Goal: Task Accomplishment & Management: Use online tool/utility

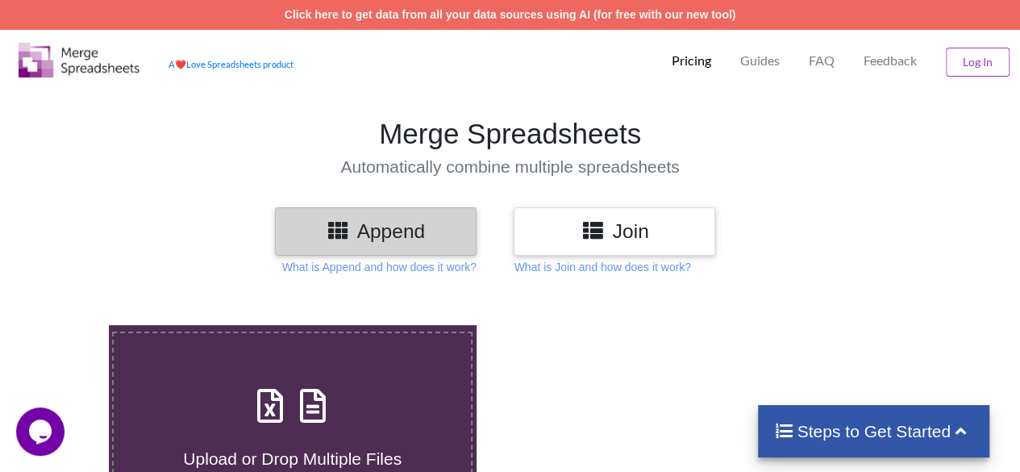
click at [624, 233] on h3 "Join" at bounding box center [614, 230] width 177 height 23
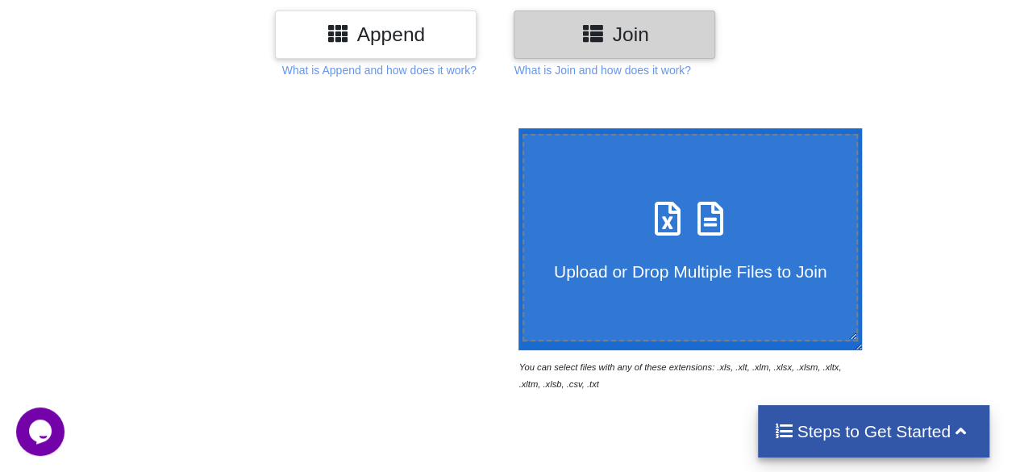
scroll to position [214, 0]
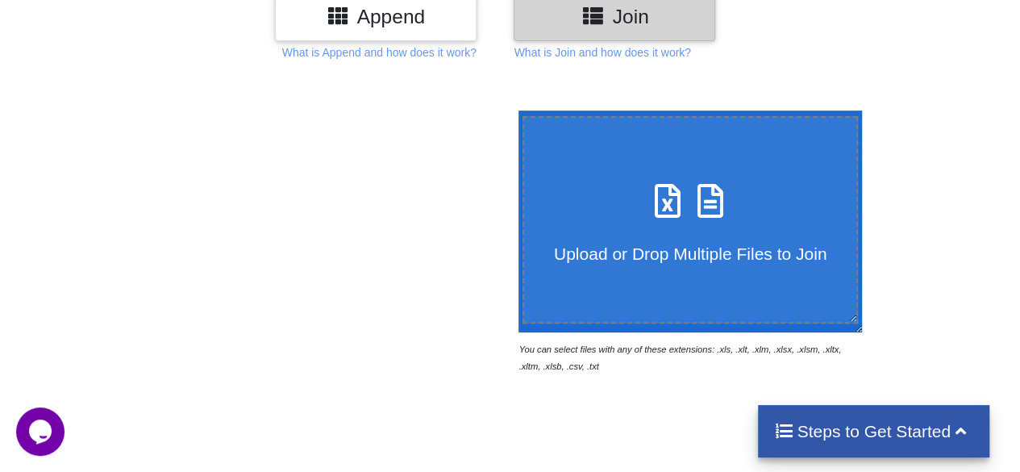
click at [663, 210] on icon at bounding box center [667, 193] width 40 height 34
click at [514, 110] on input "Upload or Drop Multiple Files to Join" at bounding box center [514, 110] width 0 height 0
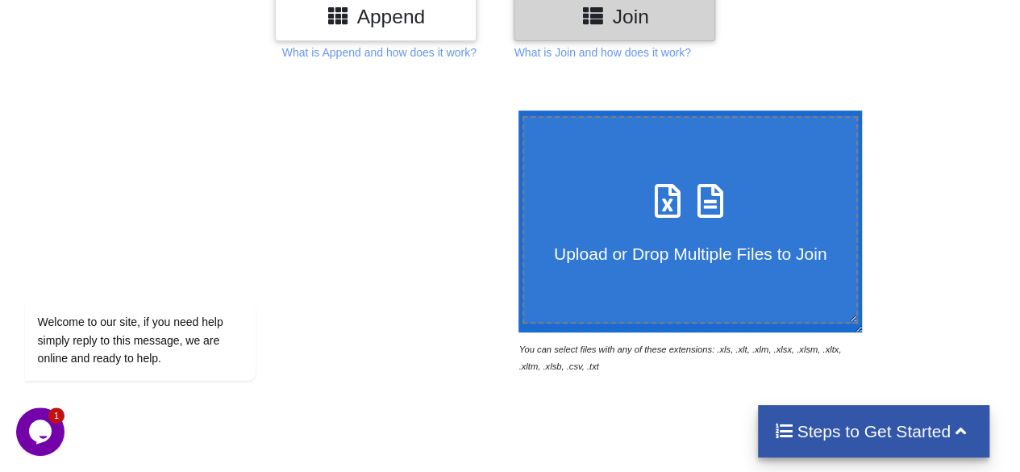
type input "C:\fakepath\S1-25_1495.xlsx"
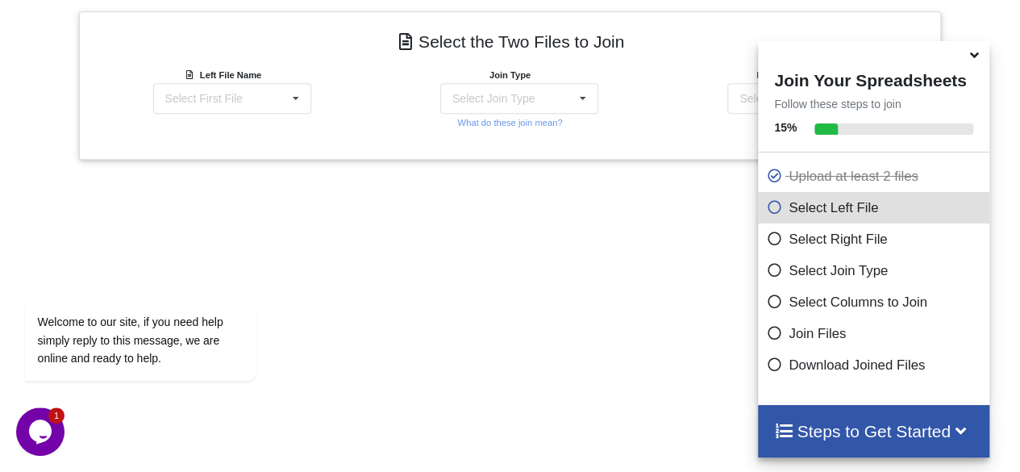
scroll to position [638, 0]
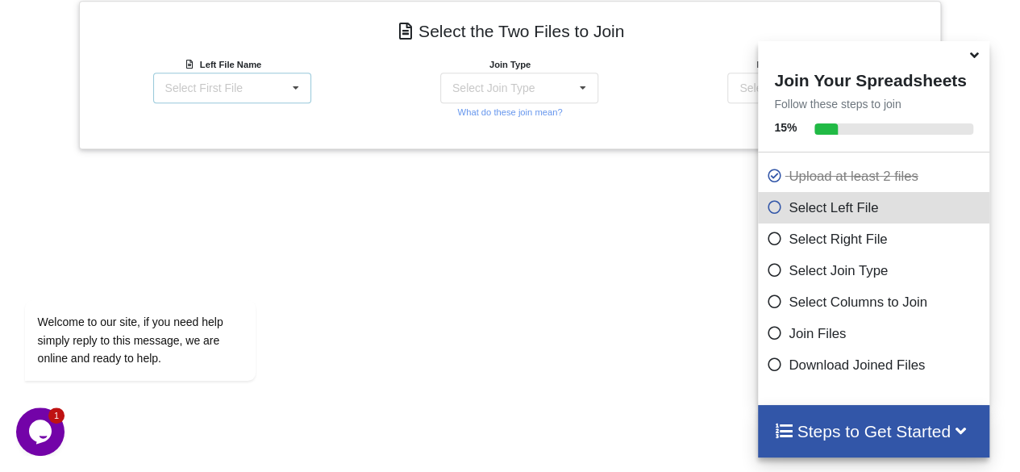
click at [298, 86] on icon at bounding box center [296, 88] width 24 height 30
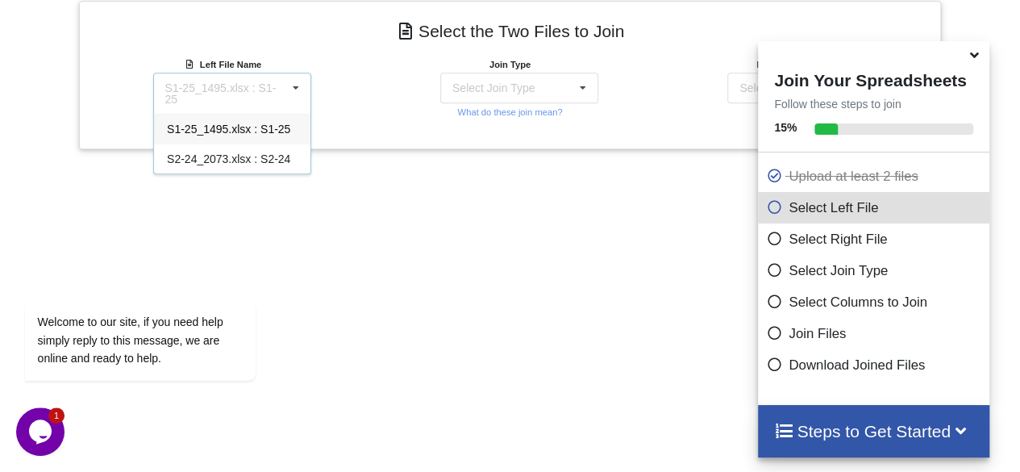
click at [247, 123] on span "S1-25_1495.xlsx : S1-25" at bounding box center [228, 129] width 123 height 13
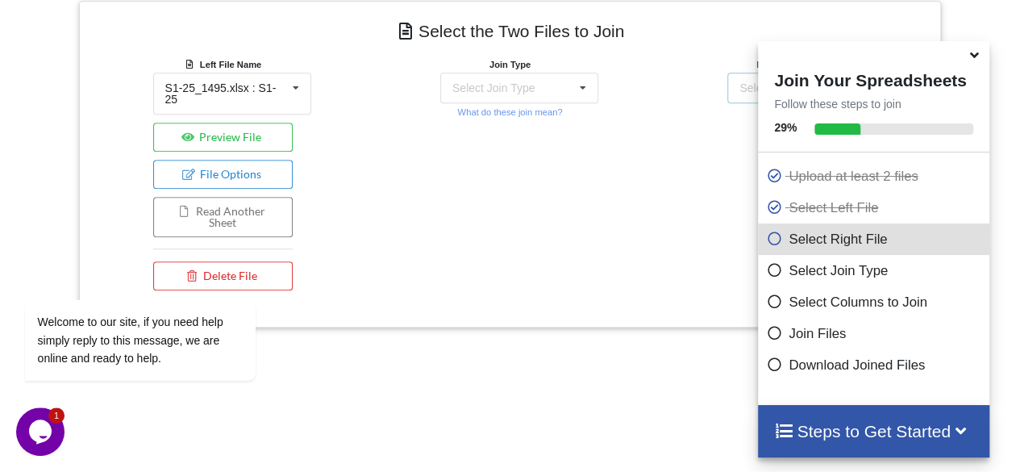
click at [737, 89] on div "Select Second File S1-25_1495.xlsx : S1-25 S2-24_2073.xlsx : S2-24" at bounding box center [806, 88] width 158 height 31
click at [971, 59] on icon at bounding box center [974, 52] width 17 height 15
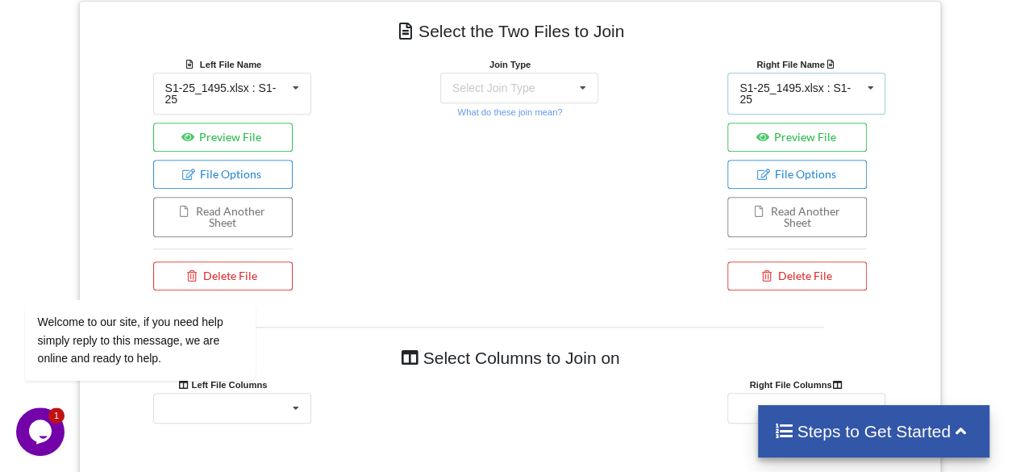
click at [756, 88] on div "S1-25_1495.xlsx : S1-25" at bounding box center [800, 93] width 122 height 23
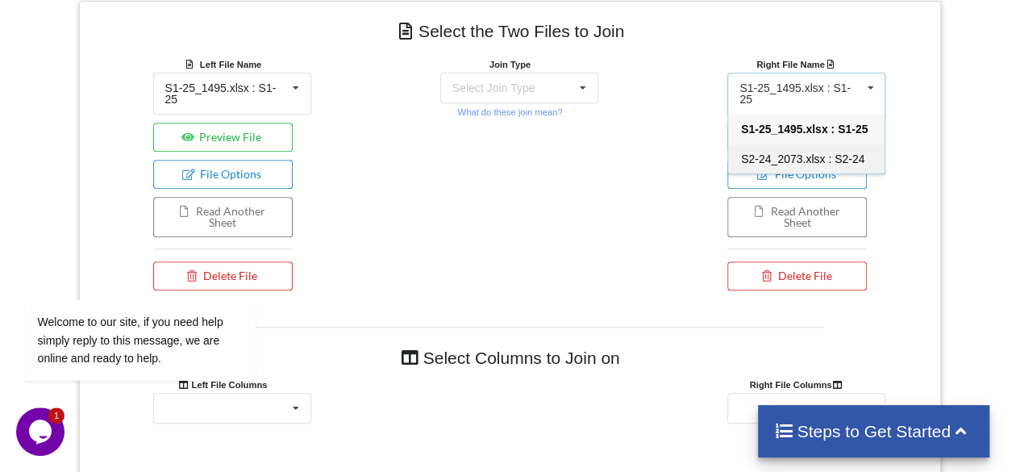
click at [748, 152] on span "S2-24_2073.xlsx : S2-24" at bounding box center [802, 158] width 123 height 13
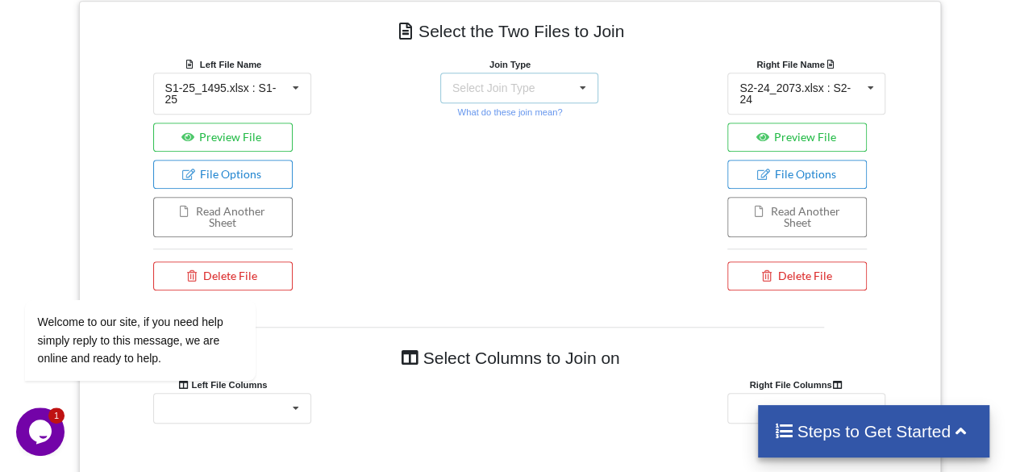
click at [580, 82] on icon at bounding box center [583, 88] width 24 height 30
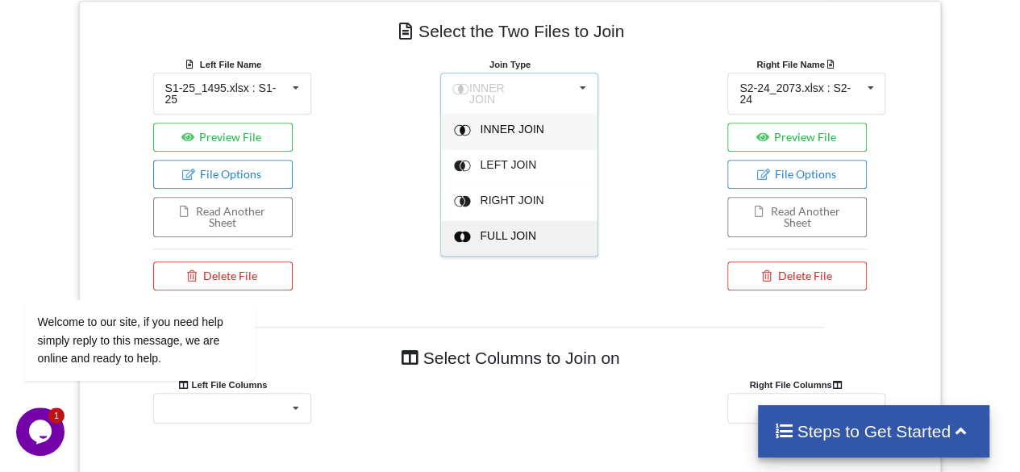
click at [498, 140] on div "FULL JOIN" at bounding box center [529, 131] width 98 height 17
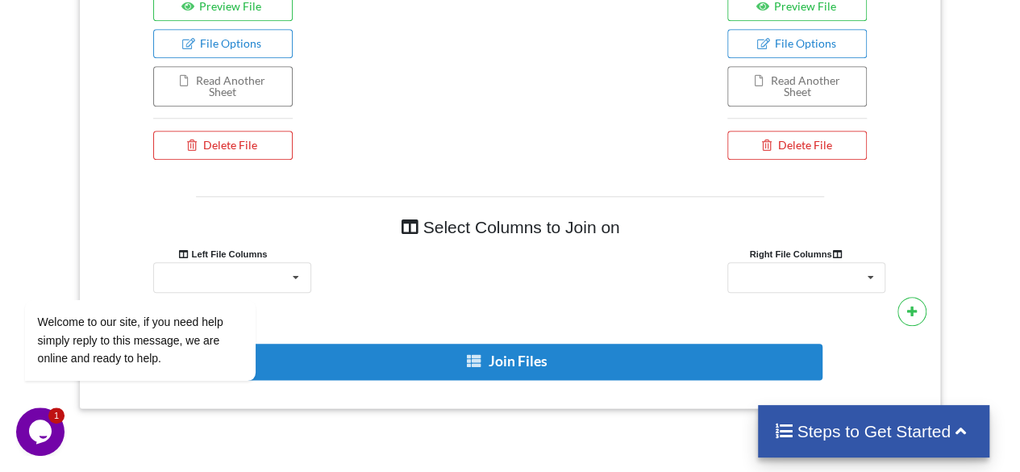
scroll to position [884, 0]
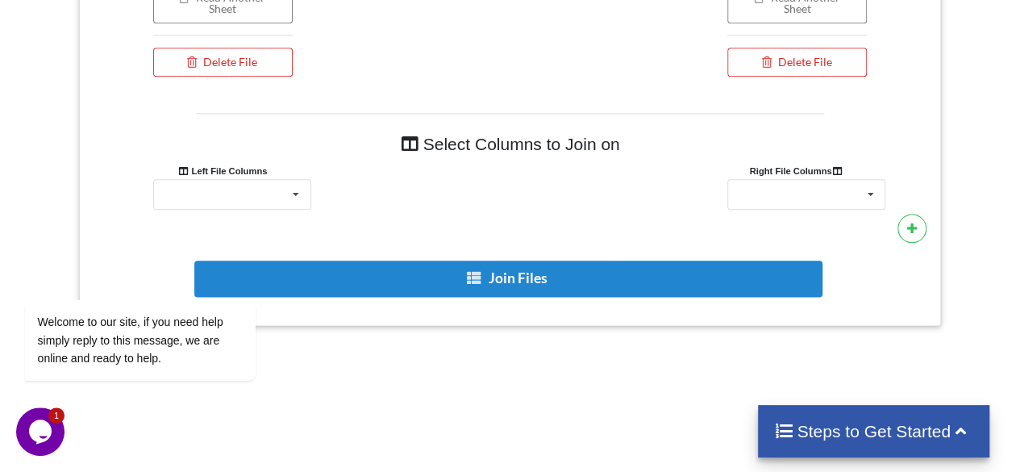
click at [959, 430] on icon at bounding box center [960, 429] width 20 height 17
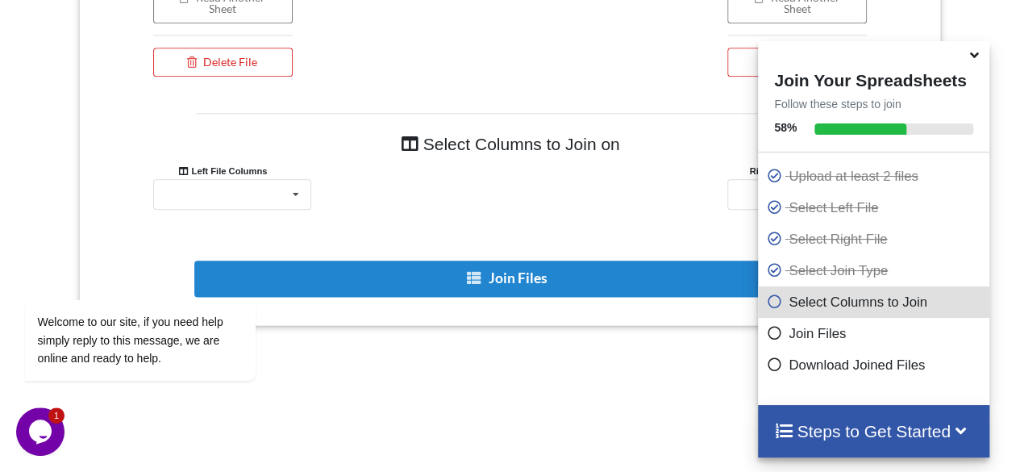
click at [959, 428] on icon at bounding box center [960, 429] width 20 height 17
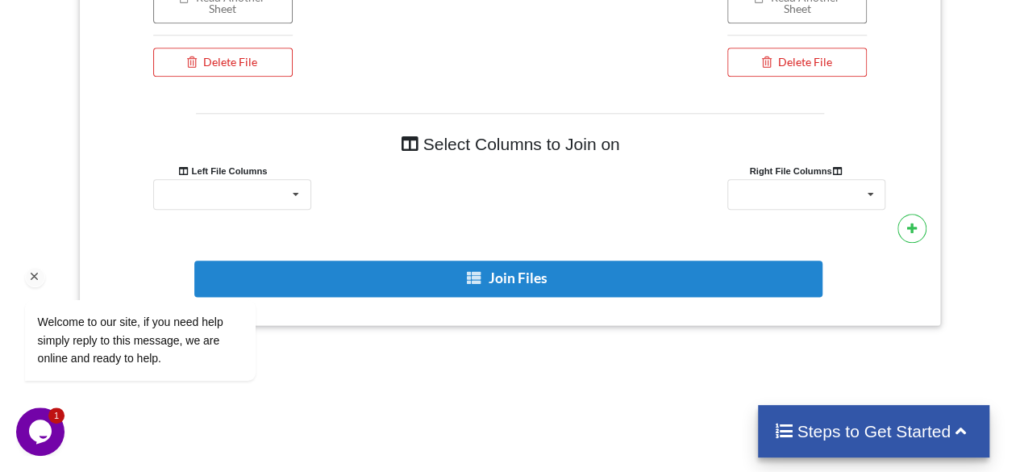
click at [293, 182] on div "Welcome to our site, if you need help simply reply to this message, we are onli…" at bounding box center [161, 273] width 290 height 245
click at [297, 178] on div "Welcome to our site, if you need help simply reply to this message, we are onli…" at bounding box center [161, 273] width 290 height 245
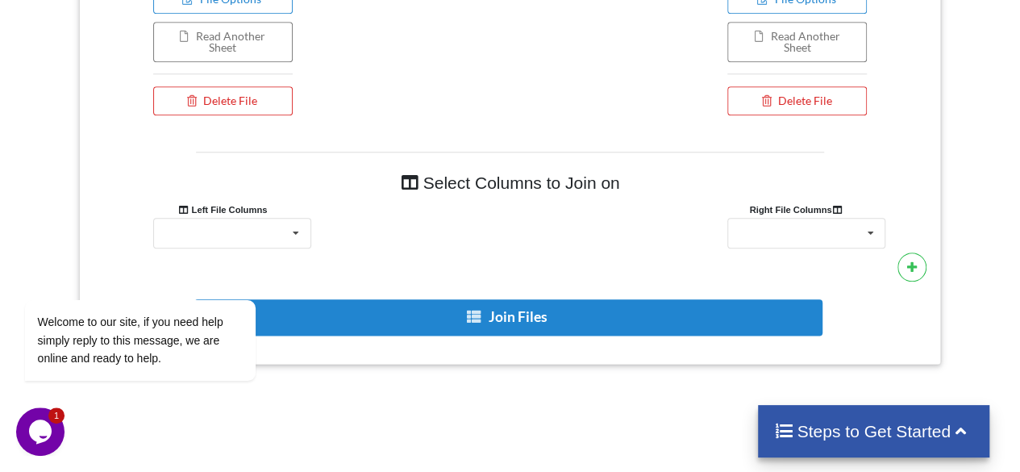
scroll to position [850, 0]
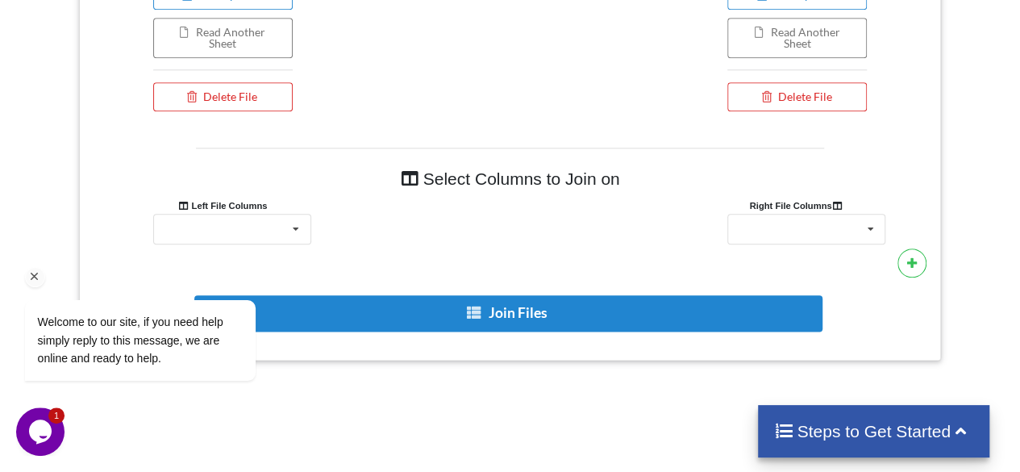
click at [297, 214] on div "Welcome to our site, if you need help simply reply to this message, we are onli…" at bounding box center [161, 273] width 290 height 245
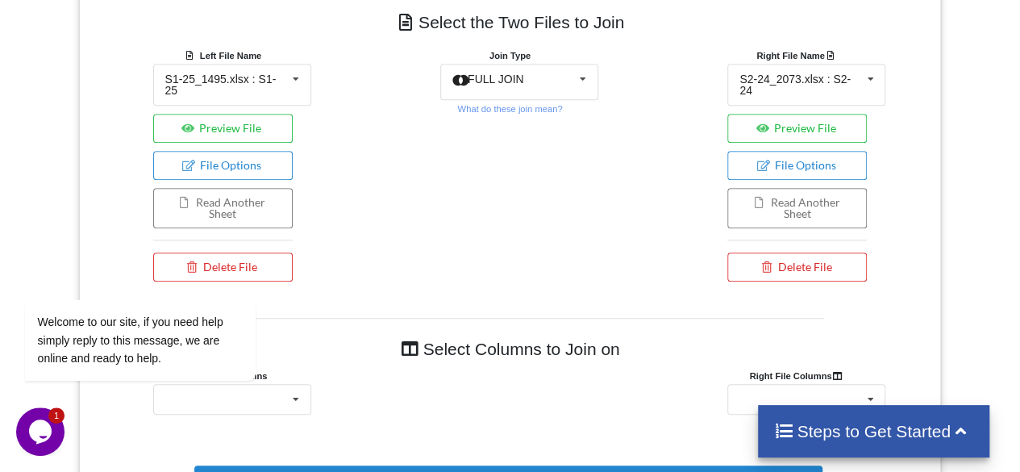
scroll to position [597, 0]
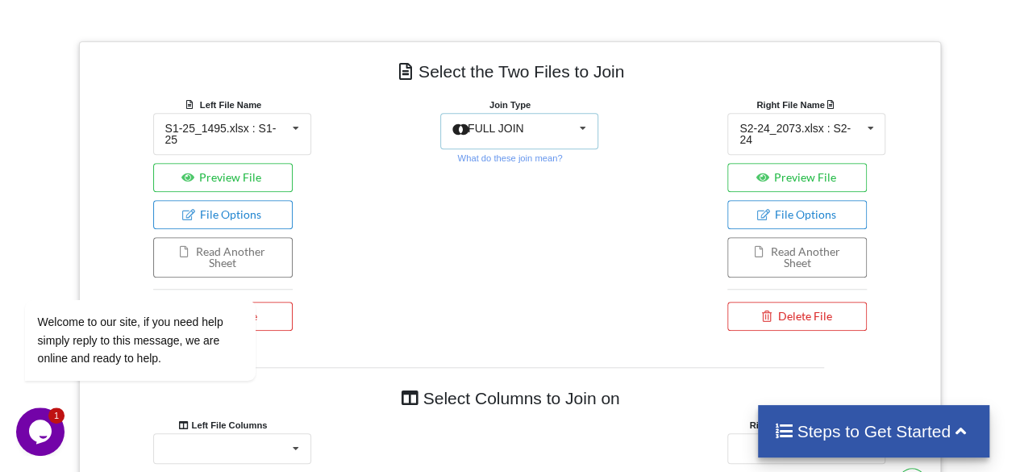
click at [572, 129] on icon at bounding box center [583, 129] width 24 height 30
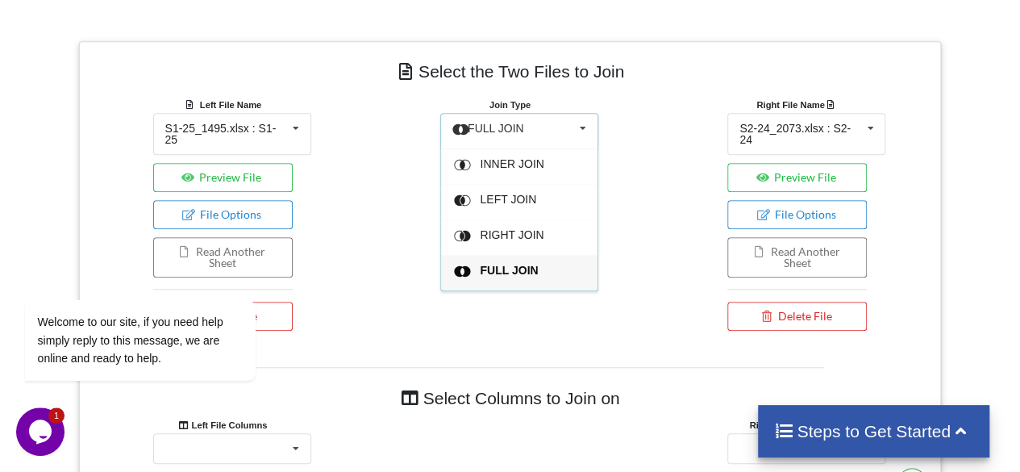
click at [493, 264] on span "FULL JOIN" at bounding box center [509, 270] width 58 height 13
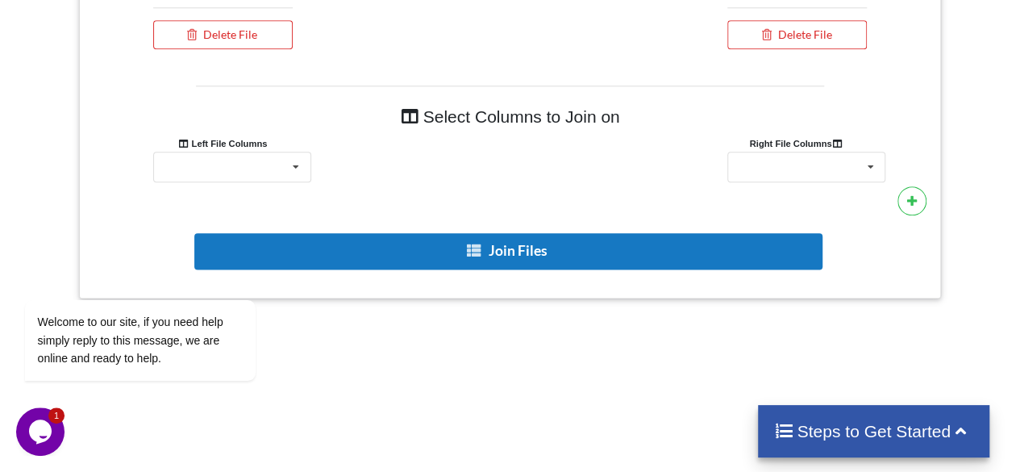
scroll to position [914, 0]
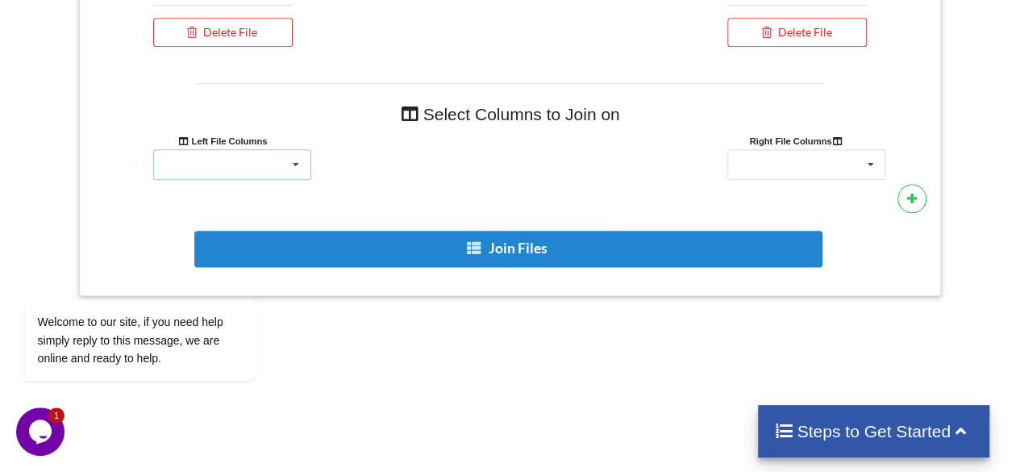
click at [293, 152] on icon at bounding box center [296, 165] width 24 height 30
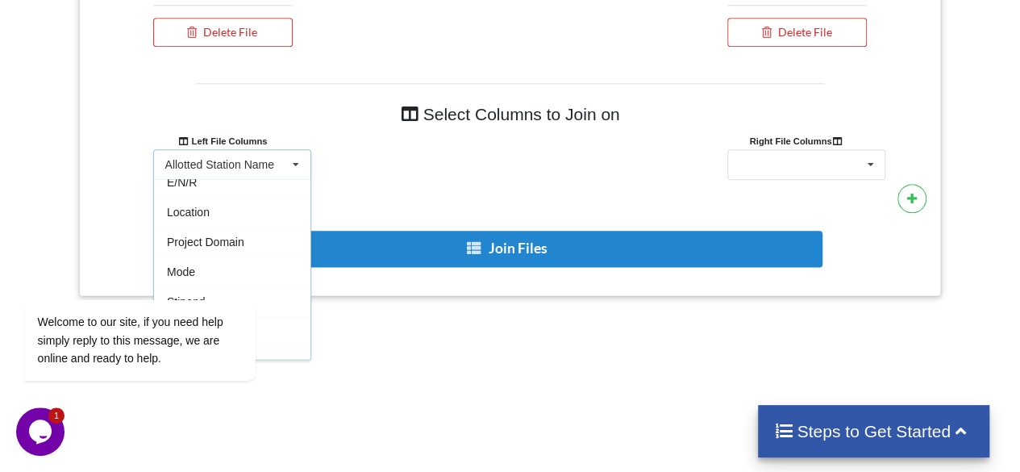
scroll to position [85, 0]
click at [216, 210] on div "Welcome to our site, if you need help simply reply to this message, we are onli…" at bounding box center [161, 273] width 290 height 245
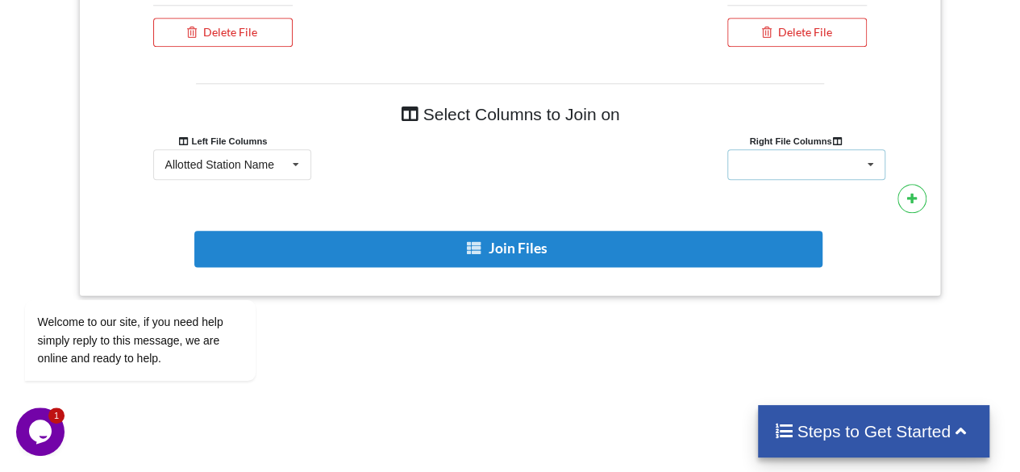
click at [838, 159] on div "Allotment type Allotted Station Name Station City Mode Project Domain Stipend E…" at bounding box center [806, 164] width 158 height 31
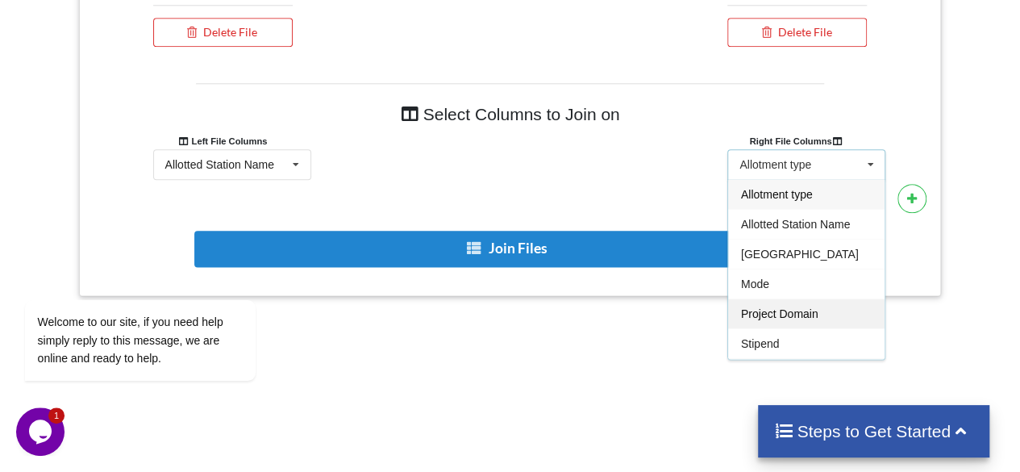
click at [798, 307] on span "Project Domain" at bounding box center [779, 313] width 77 height 13
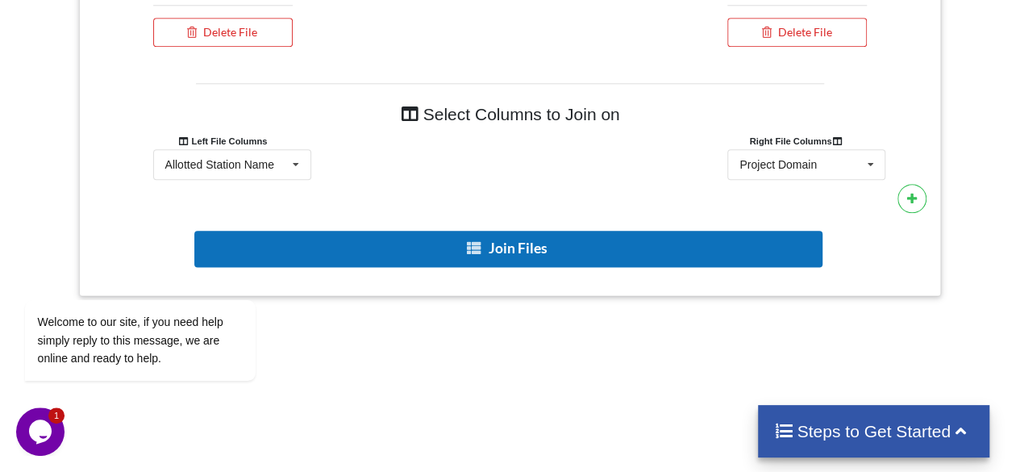
click at [496, 237] on button "Join Files" at bounding box center [508, 249] width 628 height 36
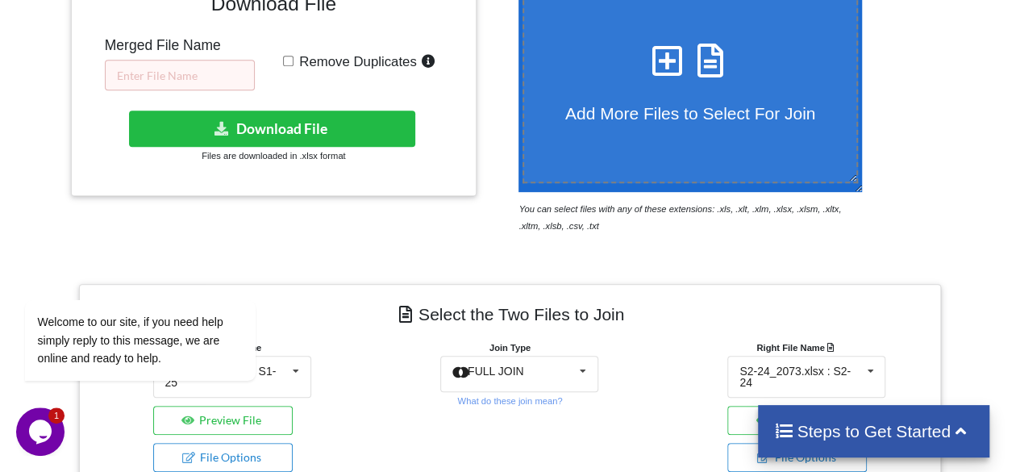
scroll to position [343, 0]
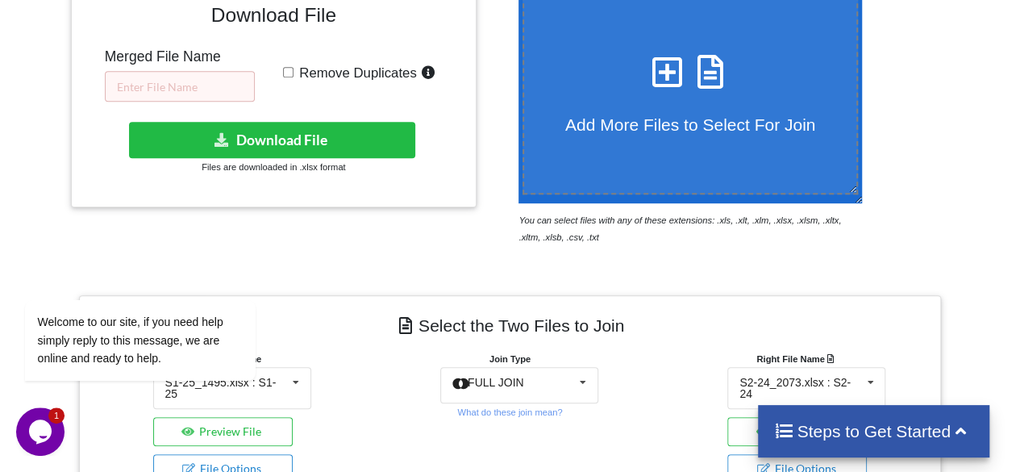
click at [288, 71] on input "Remove Duplicates" at bounding box center [288, 72] width 10 height 10
checkbox input "true"
click at [174, 87] on input "text" at bounding box center [180, 86] width 150 height 31
type input "2"
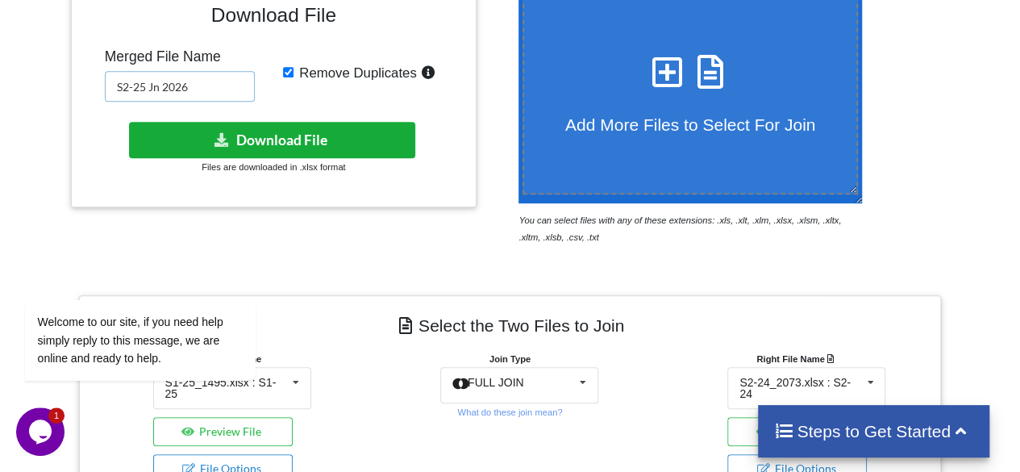
type input "S2-25 Jn 2026"
click at [258, 134] on button "Download File" at bounding box center [272, 140] width 286 height 36
